Goal: Task Accomplishment & Management: Manage account settings

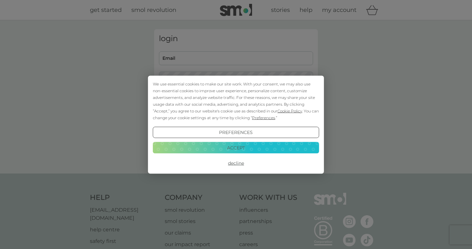
click at [232, 163] on button "Decline" at bounding box center [236, 163] width 166 height 12
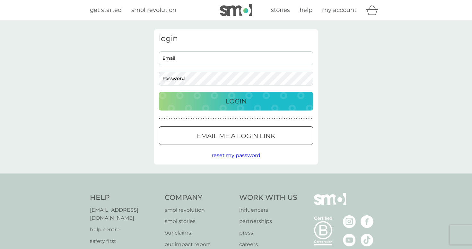
click at [222, 62] on input "Email" at bounding box center [236, 58] width 154 height 14
type input "[EMAIL_ADDRESS][DOMAIN_NAME]"
click at [221, 105] on div "Login" at bounding box center [235, 101] width 141 height 10
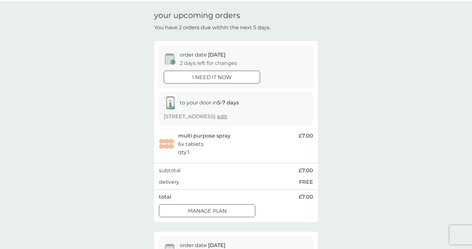
scroll to position [19, 0]
click at [222, 211] on p "Manage plan" at bounding box center [207, 210] width 39 height 8
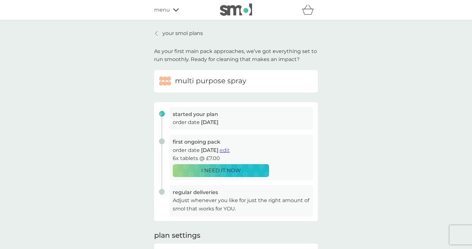
click at [229, 150] on span "edit" at bounding box center [224, 150] width 10 height 6
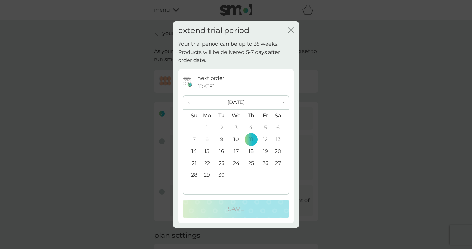
click at [250, 161] on td "25" at bounding box center [250, 163] width 14 height 12
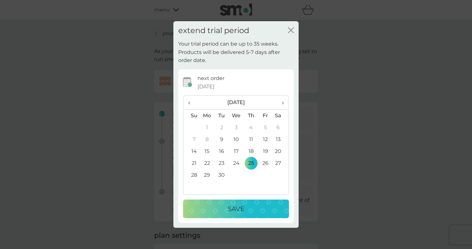
click at [251, 207] on div "Save" at bounding box center [235, 208] width 93 height 10
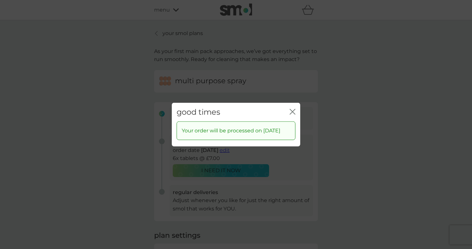
click at [293, 109] on icon "close" at bounding box center [293, 111] width 3 height 5
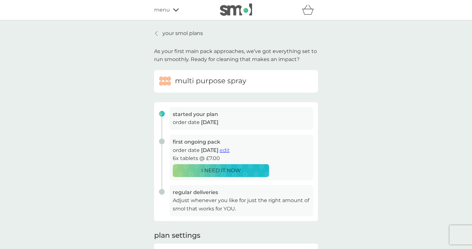
click at [166, 33] on p "your smol plans" at bounding box center [182, 33] width 40 height 8
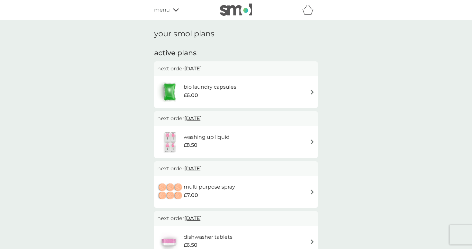
click at [313, 138] on div "washing up liquid £8.50" at bounding box center [235, 142] width 157 height 22
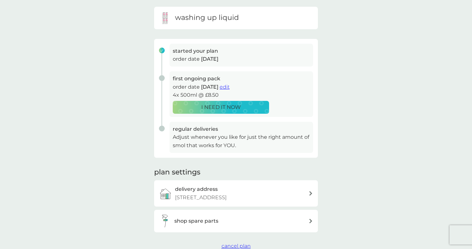
scroll to position [61, 0]
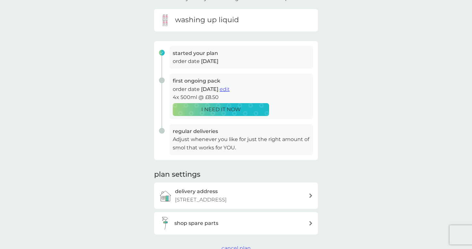
click at [229, 88] on span "edit" at bounding box center [224, 89] width 10 height 6
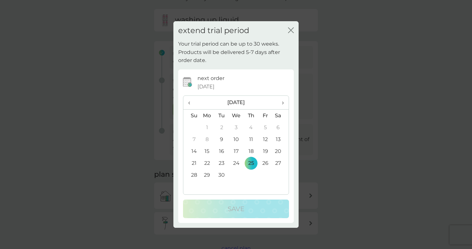
click at [338, 102] on div "extend trial period close Your trial period can be up to 30 weeks. Products wil…" at bounding box center [236, 124] width 472 height 249
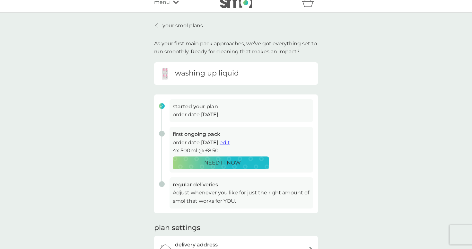
scroll to position [0, 0]
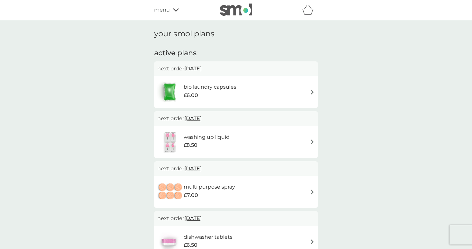
click at [81, 88] on div "your smol plans active plans next order 12 Sep 2025 bio laundry capsules £6.00 …" at bounding box center [236, 231] width 472 height 423
